Goal: Navigation & Orientation: Go to known website

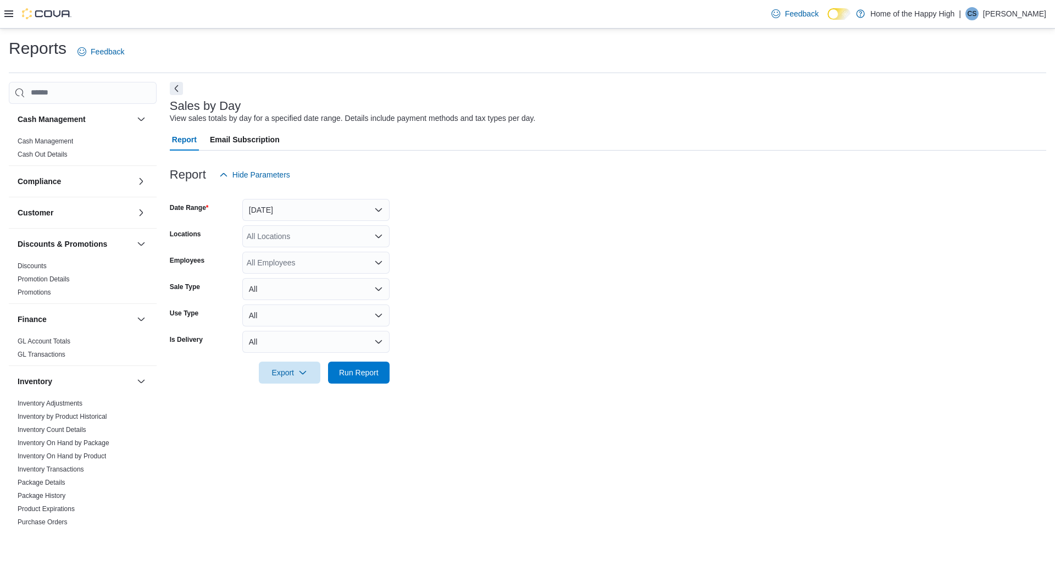
click at [967, 18] on div "| CS Christine Sommerville" at bounding box center [1002, 13] width 87 height 13
click at [968, 103] on button "Sign Out" at bounding box center [991, 109] width 101 height 18
